Goal: Task Accomplishment & Management: Manage account settings

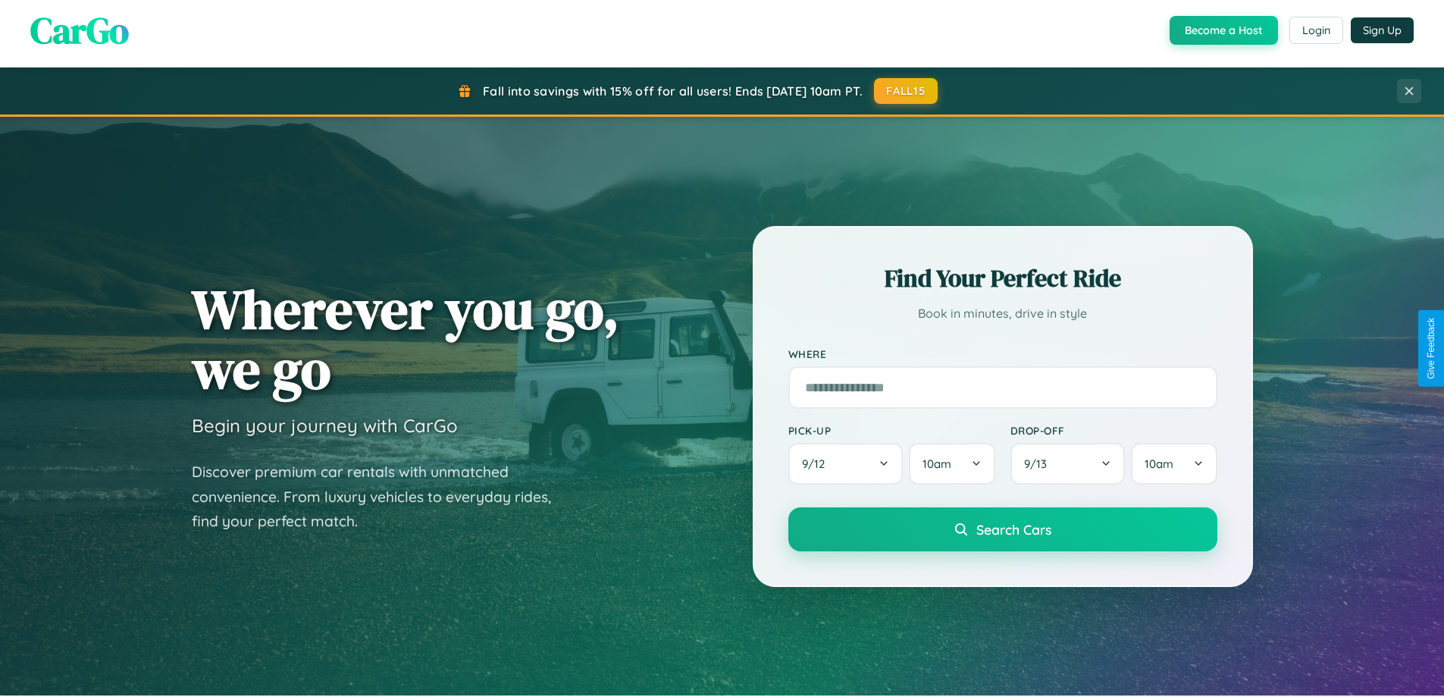
scroll to position [654, 0]
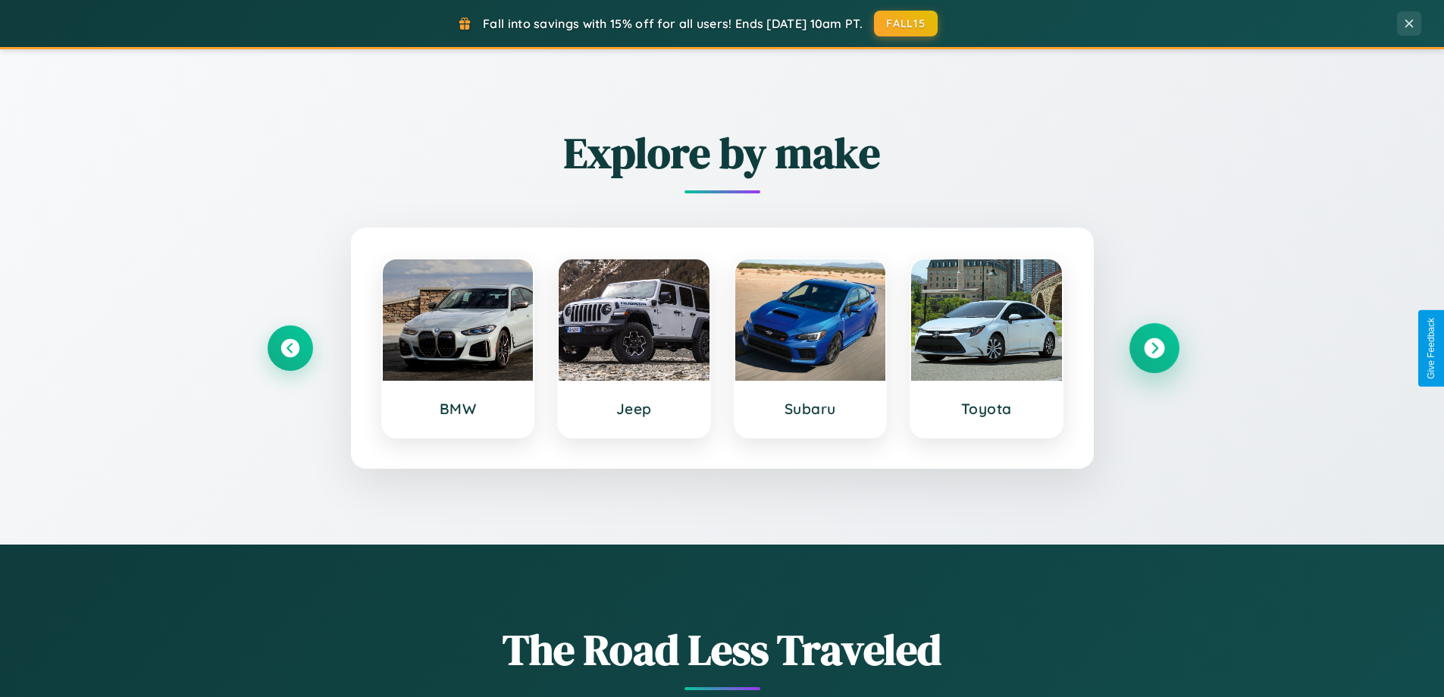
click at [1154, 348] on icon at bounding box center [1154, 348] width 20 height 20
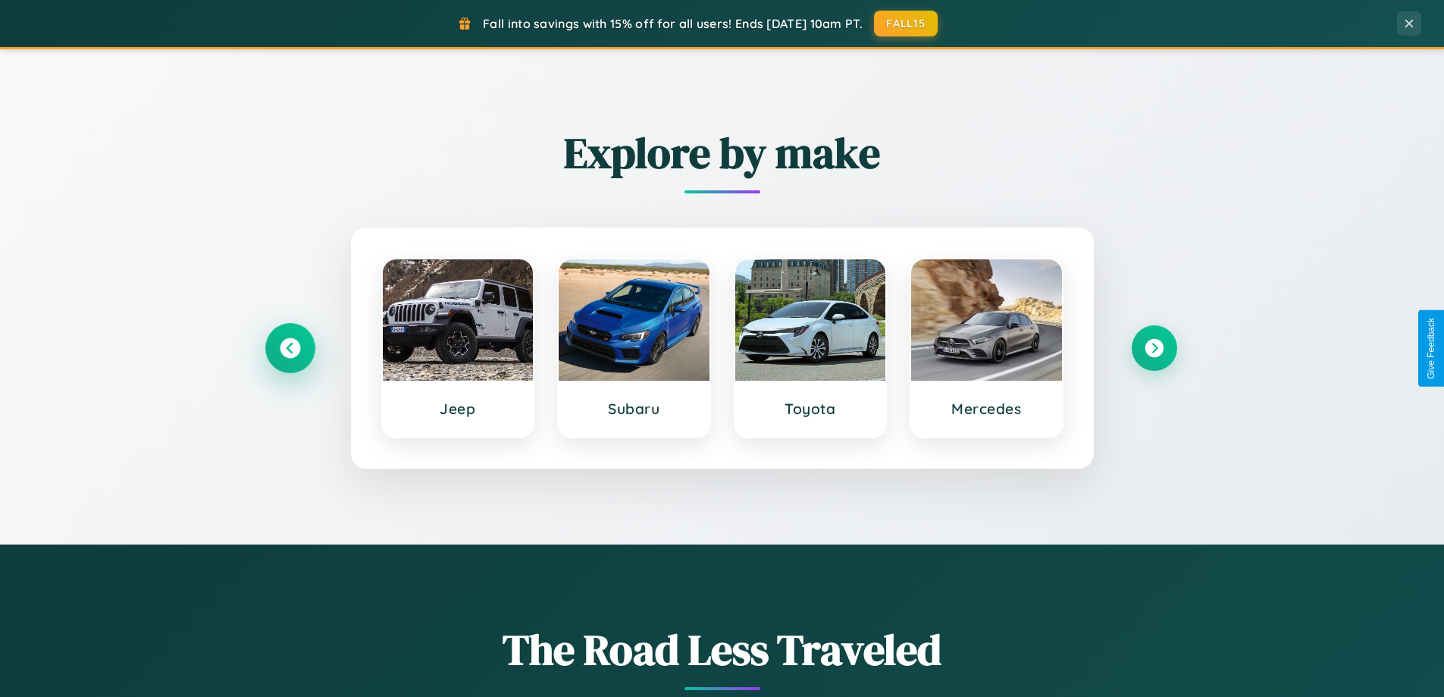
click at [290, 348] on icon at bounding box center [290, 348] width 20 height 20
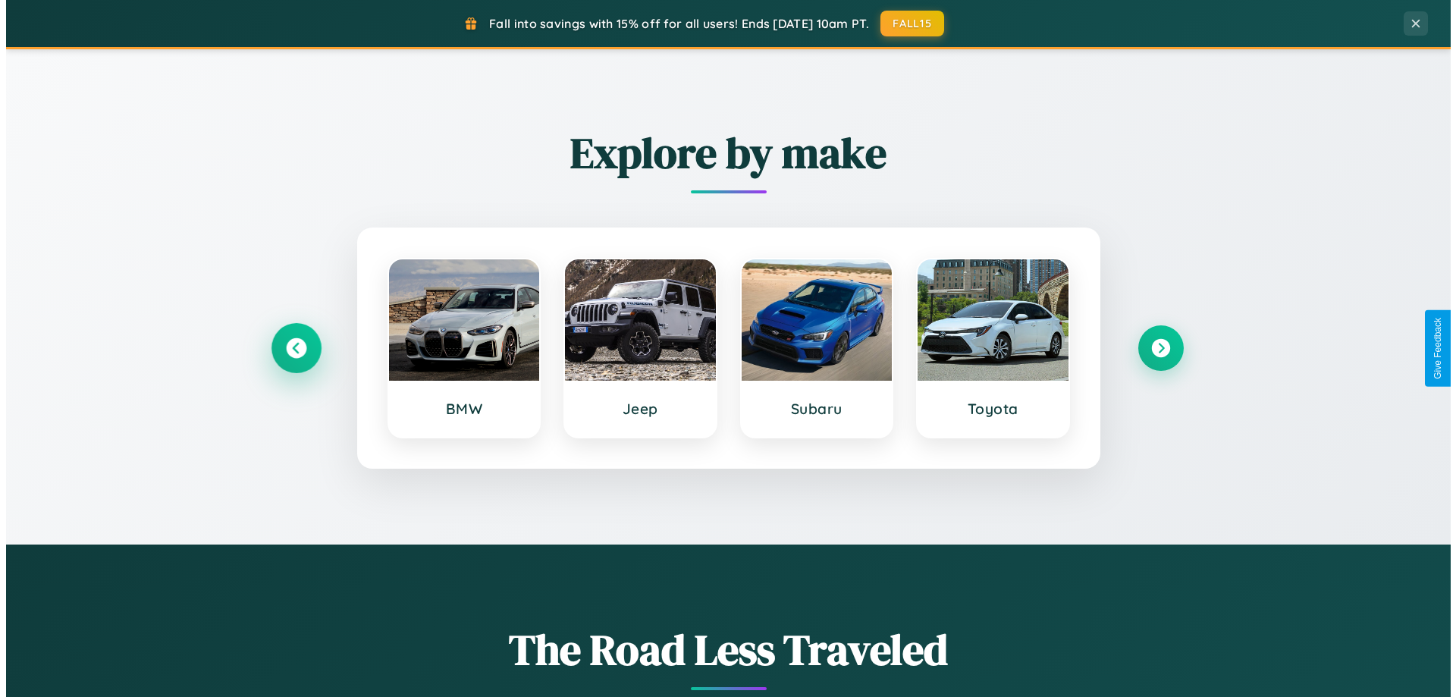
scroll to position [0, 0]
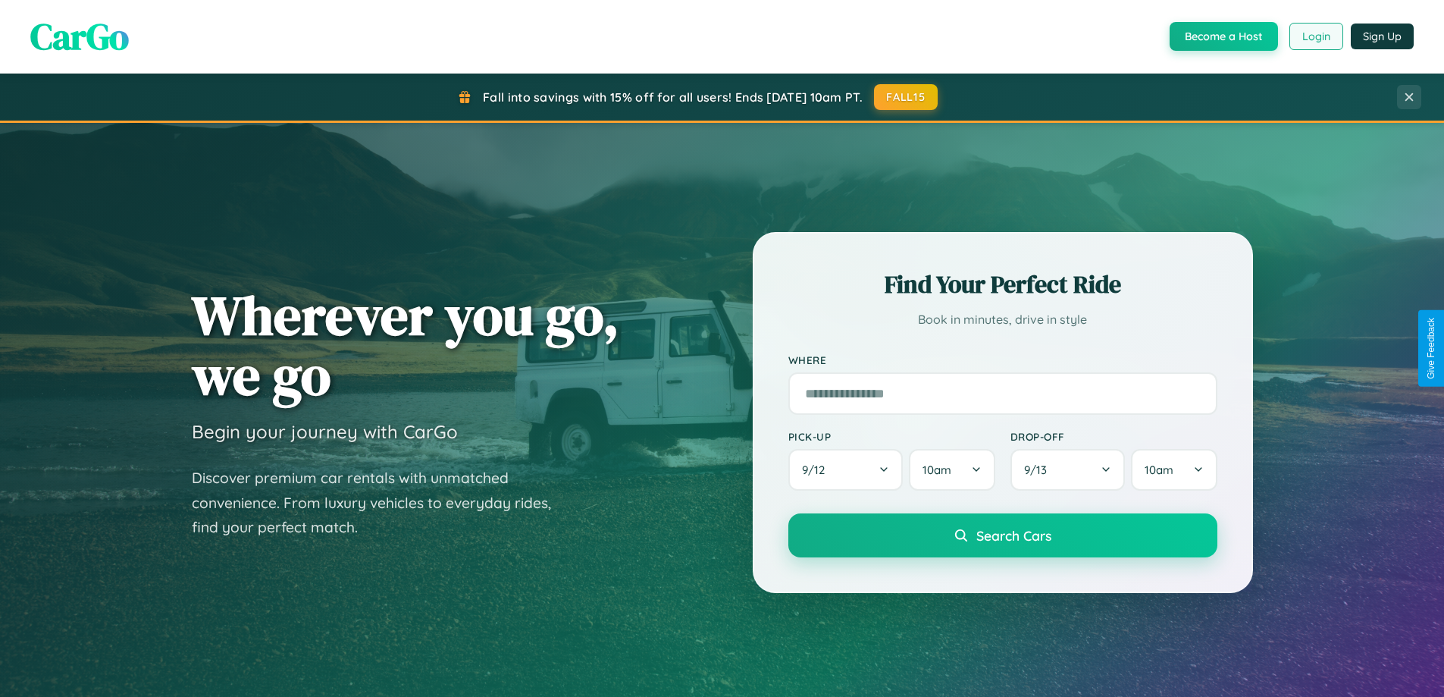
click at [1315, 36] on button "Login" at bounding box center [1317, 36] width 54 height 27
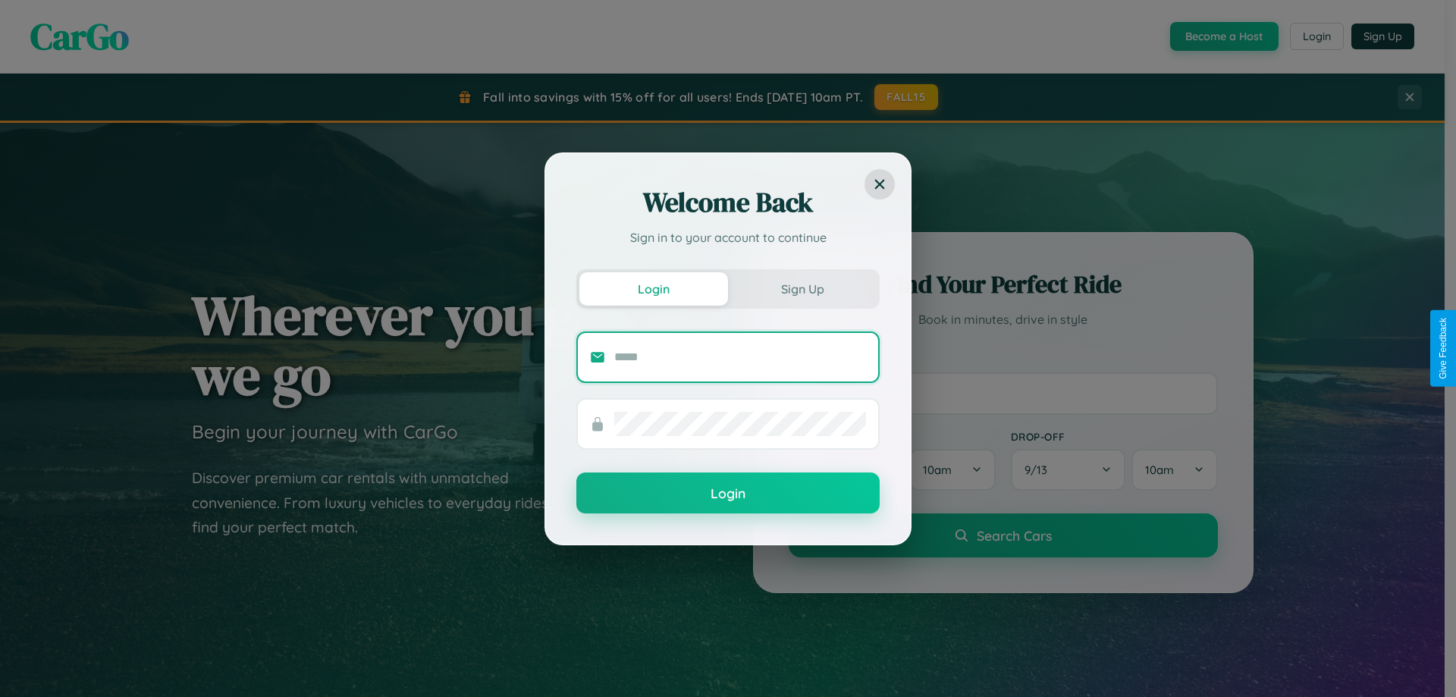
click at [740, 356] on input "text" at bounding box center [740, 357] width 252 height 24
type input "**********"
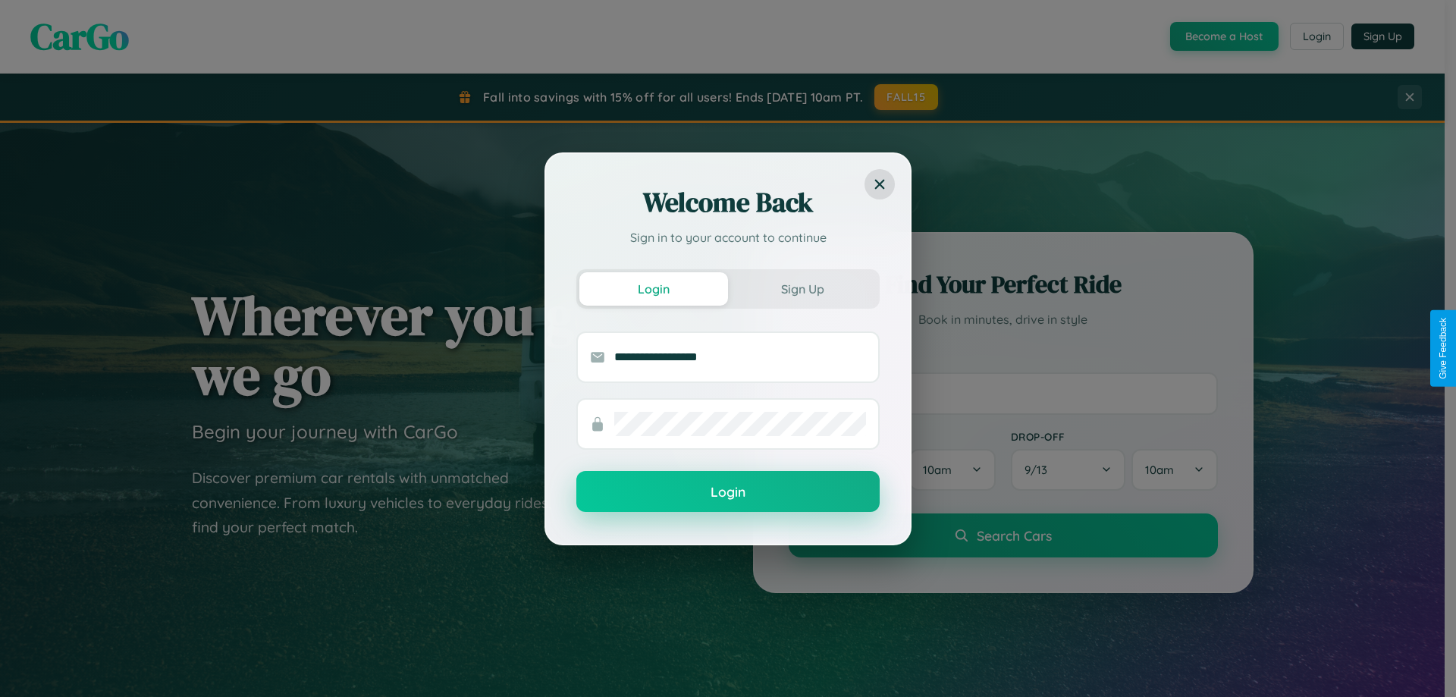
click at [728, 492] on button "Login" at bounding box center [727, 491] width 303 height 41
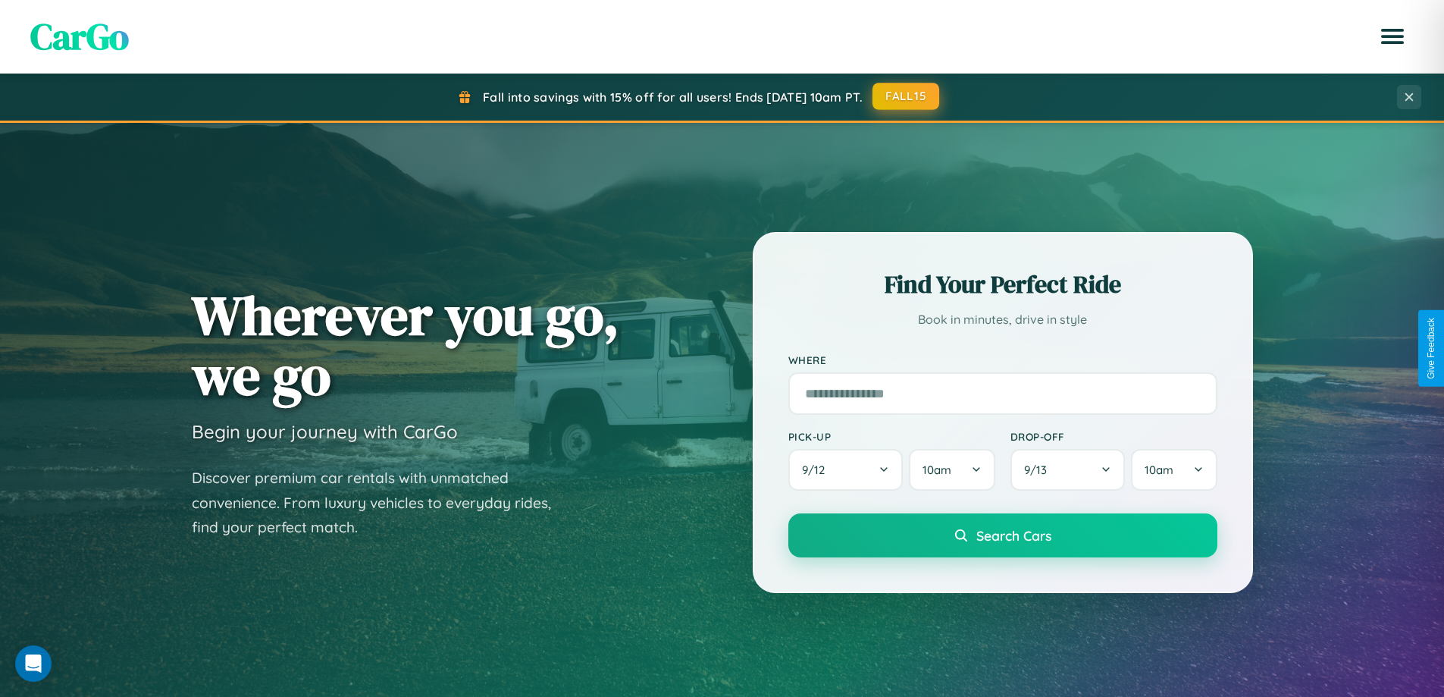
click at [907, 97] on button "FALL15" at bounding box center [906, 96] width 67 height 27
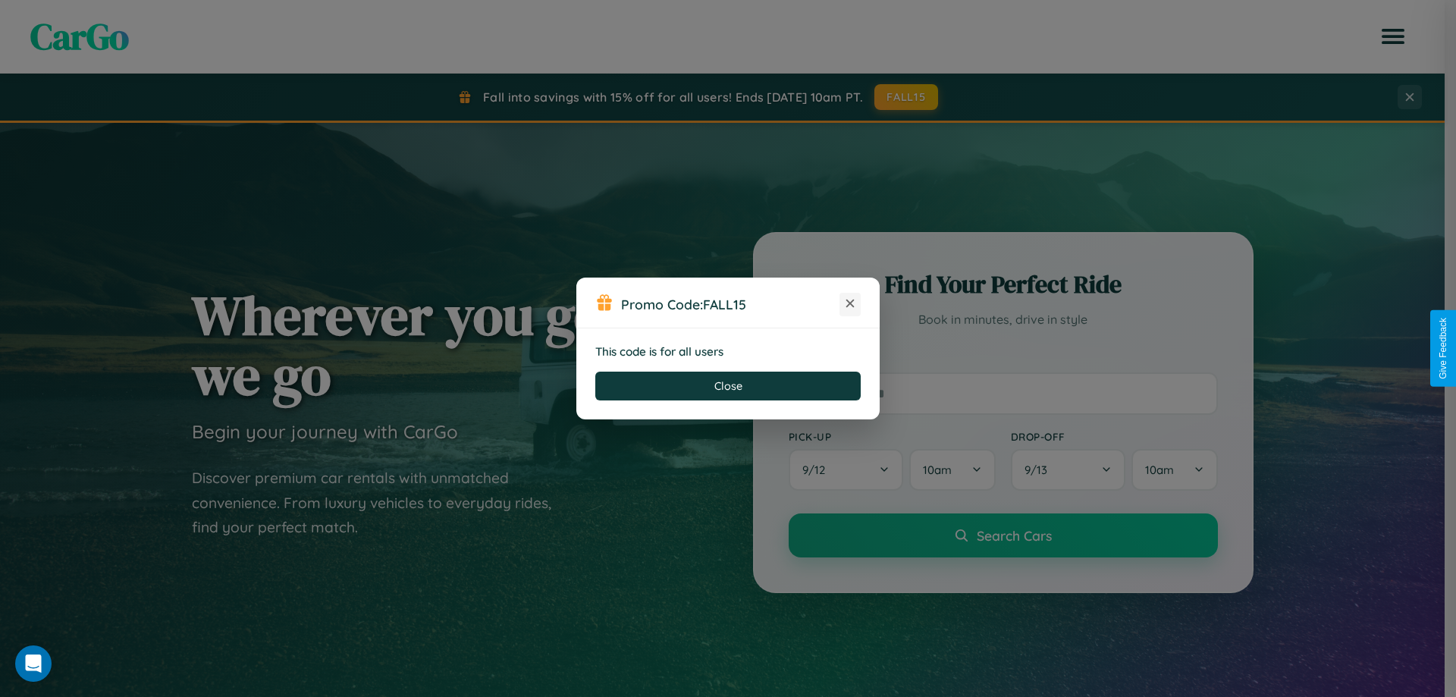
click at [850, 304] on icon at bounding box center [849, 303] width 15 height 15
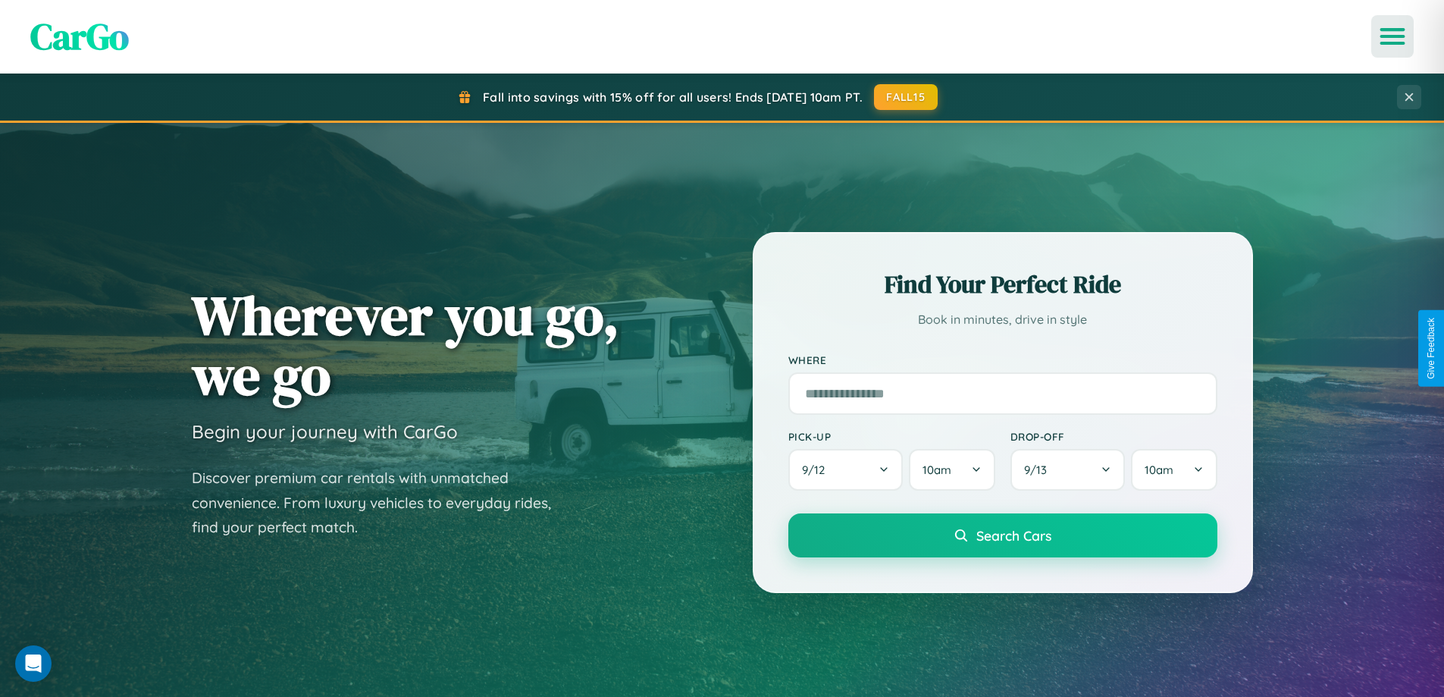
click at [1393, 36] on icon "Open menu" at bounding box center [1393, 37] width 22 height 14
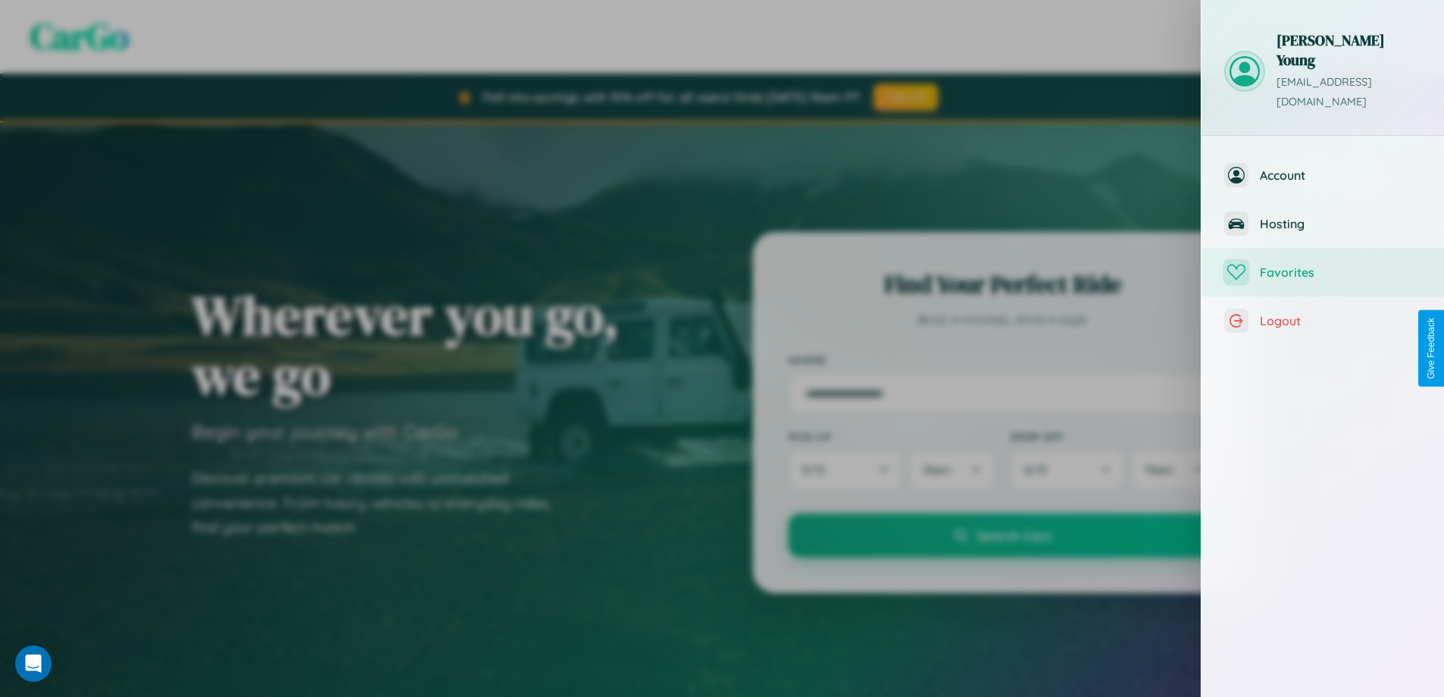
click at [1323, 265] on span "Favorites" at bounding box center [1340, 272] width 161 height 15
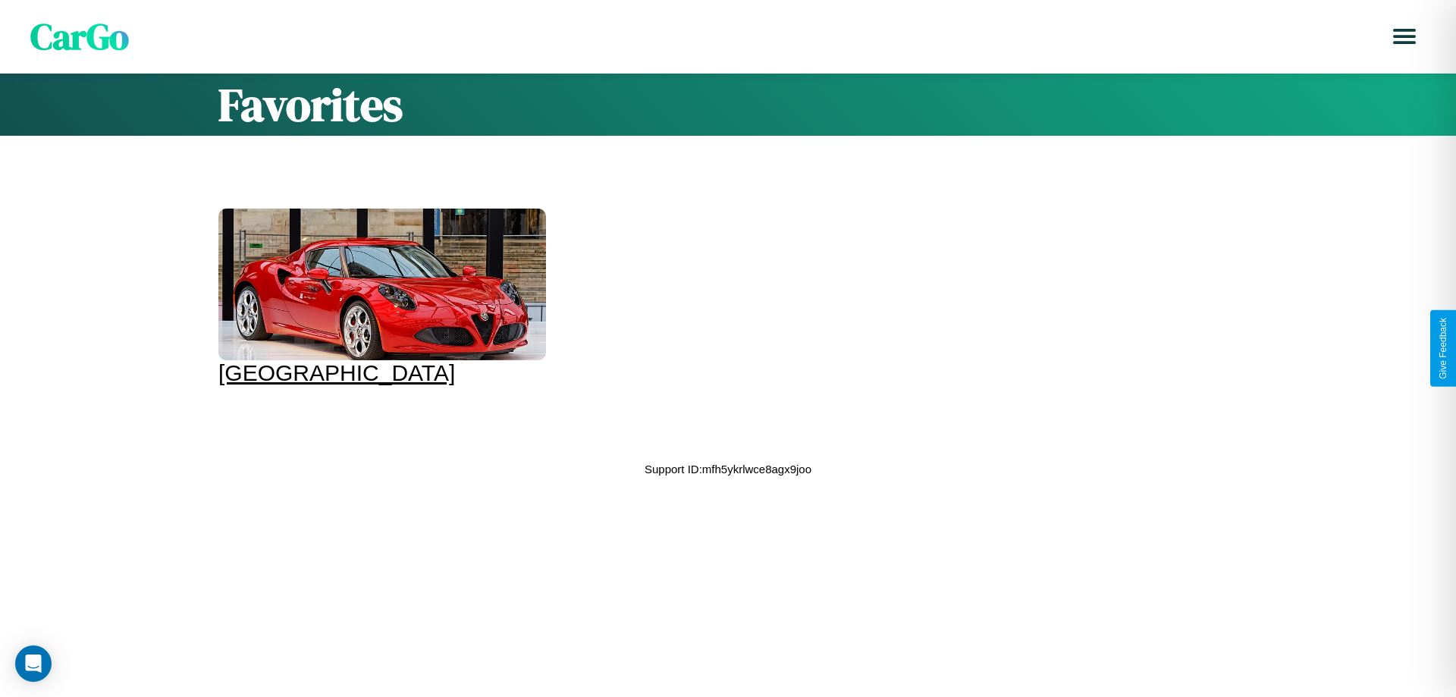
click at [371, 288] on div at bounding box center [382, 284] width 328 height 152
